Goal: Task Accomplishment & Management: Use online tool/utility

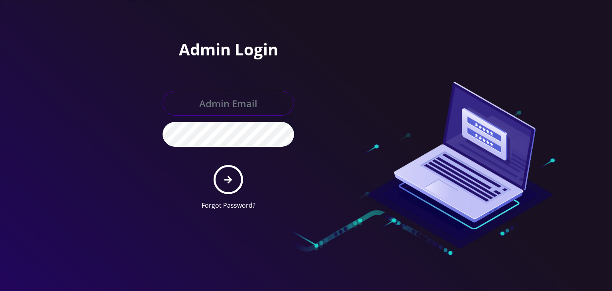
type input "boris@teltik.com"
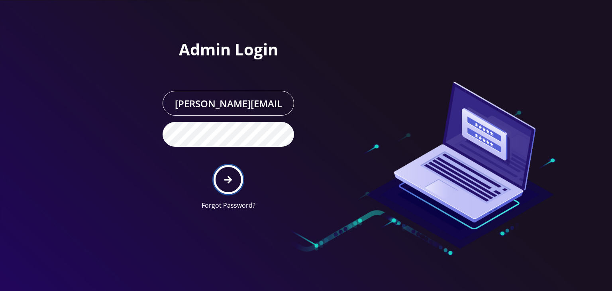
click at [230, 179] on icon "submit" at bounding box center [228, 180] width 8 height 8
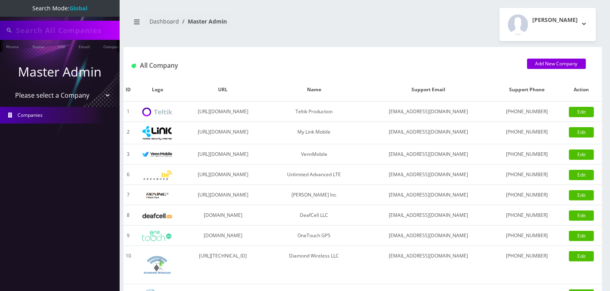
type input "komail"
click at [64, 102] on select "Please select a Company Teltik Production My Link Mobile VennMobile Unlimited A…" at bounding box center [60, 95] width 102 height 15
select select "13"
click at [9, 88] on select "Please select a Company Teltik Production My Link Mobile VennMobile Unlimited A…" at bounding box center [60, 95] width 102 height 15
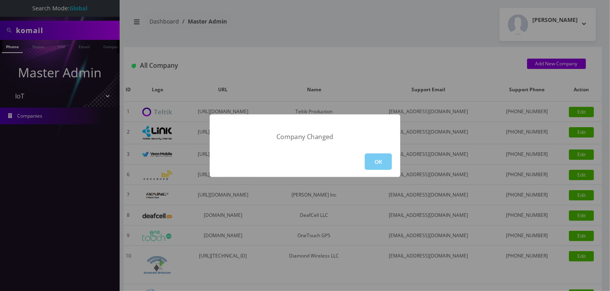
click at [379, 165] on button "OK" at bounding box center [378, 161] width 27 height 16
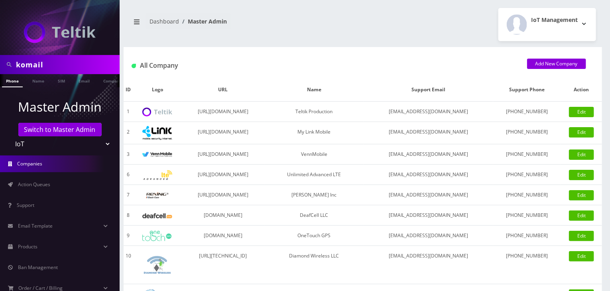
click at [45, 183] on span "Action Queues" at bounding box center [34, 184] width 32 height 7
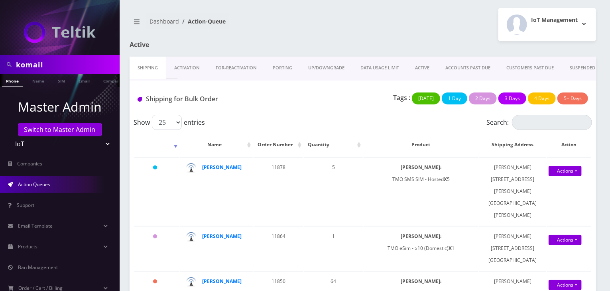
click at [83, 139] on select "Teltik Production My Link Mobile VennMobile Unlimited Advanced LTE [PERSON_NAME…" at bounding box center [60, 143] width 102 height 15
select select "1"
click at [9, 136] on select "Teltik Production My Link Mobile VennMobile Unlimited Advanced LTE [PERSON_NAME…" at bounding box center [60, 143] width 102 height 15
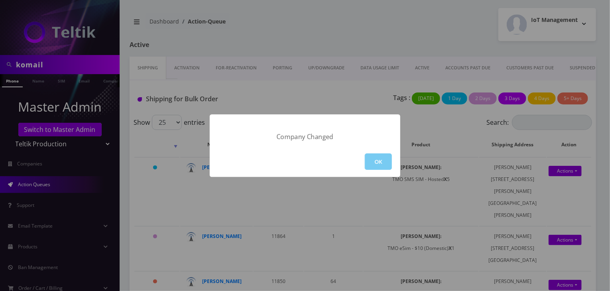
click at [385, 163] on button "OK" at bounding box center [378, 161] width 27 height 16
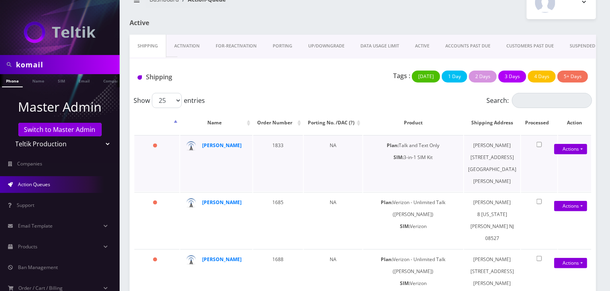
scroll to position [41, 0]
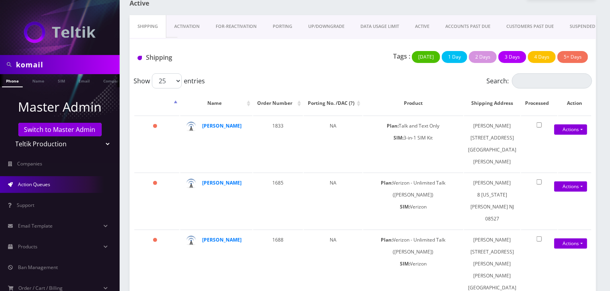
click at [65, 148] on select "Teltik Production My Link Mobile VennMobile Unlimited Advanced LTE [PERSON_NAME…" at bounding box center [60, 143] width 102 height 15
select select "13"
click at [9, 136] on select "Teltik Production My Link Mobile VennMobile Unlimited Advanced LTE [PERSON_NAME…" at bounding box center [60, 143] width 102 height 15
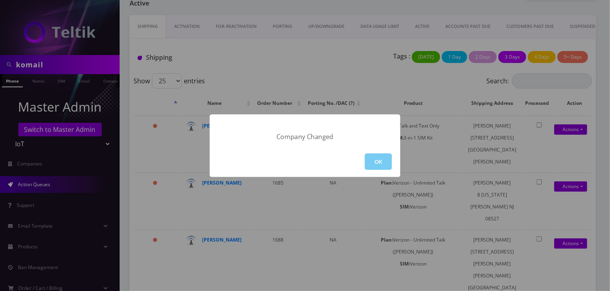
click at [379, 159] on button "OK" at bounding box center [378, 161] width 27 height 16
